Goal: Information Seeking & Learning: Learn about a topic

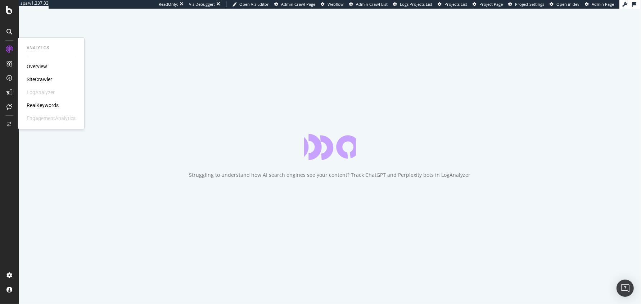
click at [40, 105] on div "RealKeywords" at bounding box center [43, 105] width 32 height 7
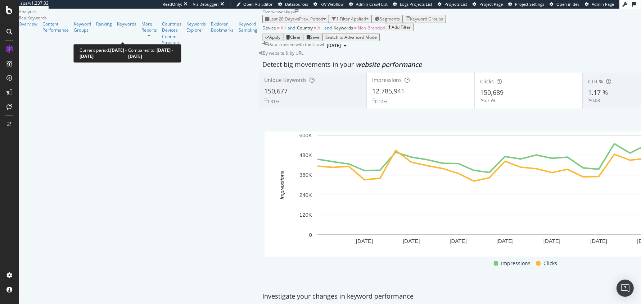
click at [323, 21] on div "button" at bounding box center [324, 19] width 3 height 4
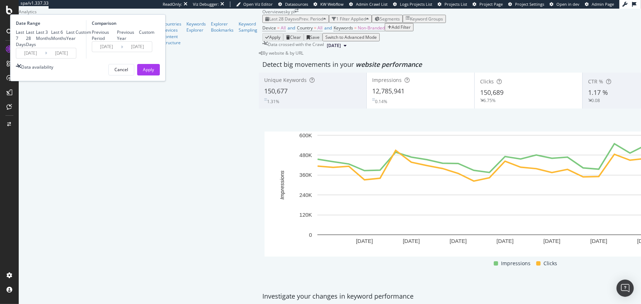
click at [51, 41] on div "Last 3 Months" at bounding box center [43, 35] width 15 height 12
type input "[DATE]"
click at [139, 41] on div "Previous Year" at bounding box center [128, 35] width 22 height 12
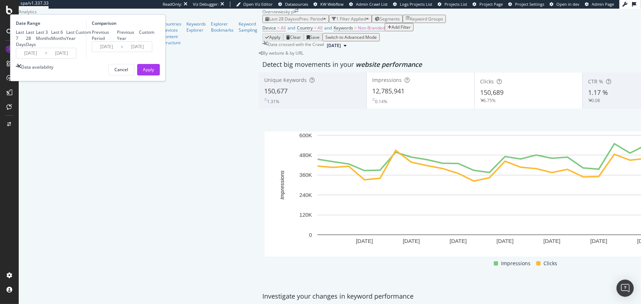
type input "[DATE]"
click at [154, 73] on div "Apply" at bounding box center [148, 70] width 11 height 6
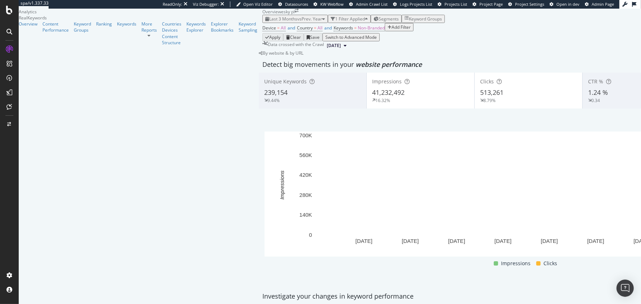
scroll to position [42, 0]
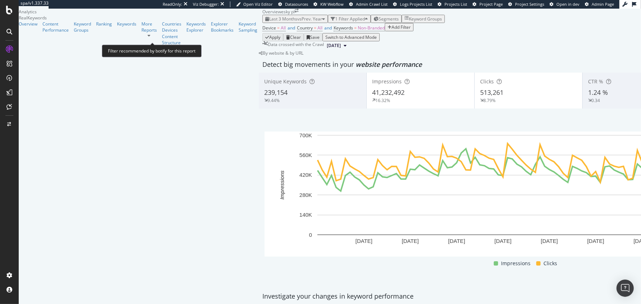
click at [262, 32] on span "Device = All and Country = All and Keywords = Non-Branded" at bounding box center [323, 28] width 122 height 10
click at [334, 31] on span "Keywords = Non-Branded" at bounding box center [359, 28] width 51 height 6
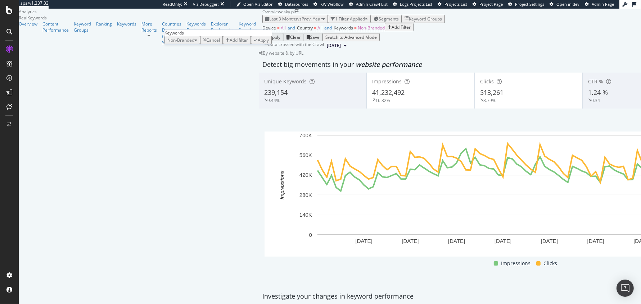
click at [187, 43] on div "Non-Branded" at bounding box center [182, 40] width 30 height 6
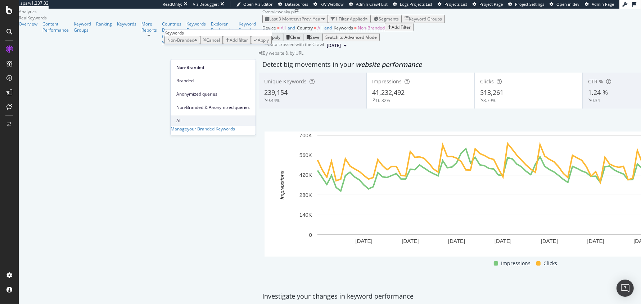
click at [192, 115] on div "All" at bounding box center [213, 120] width 85 height 10
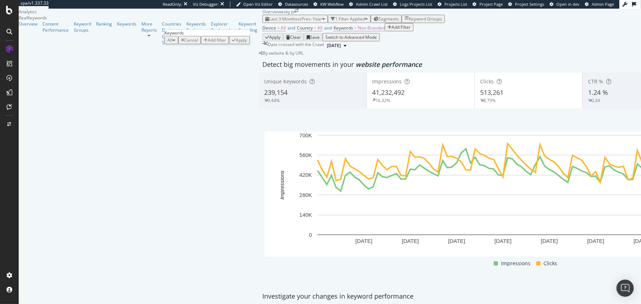
click at [247, 43] on div "Apply" at bounding box center [241, 40] width 11 height 6
